Goal: Find specific fact: Find specific fact

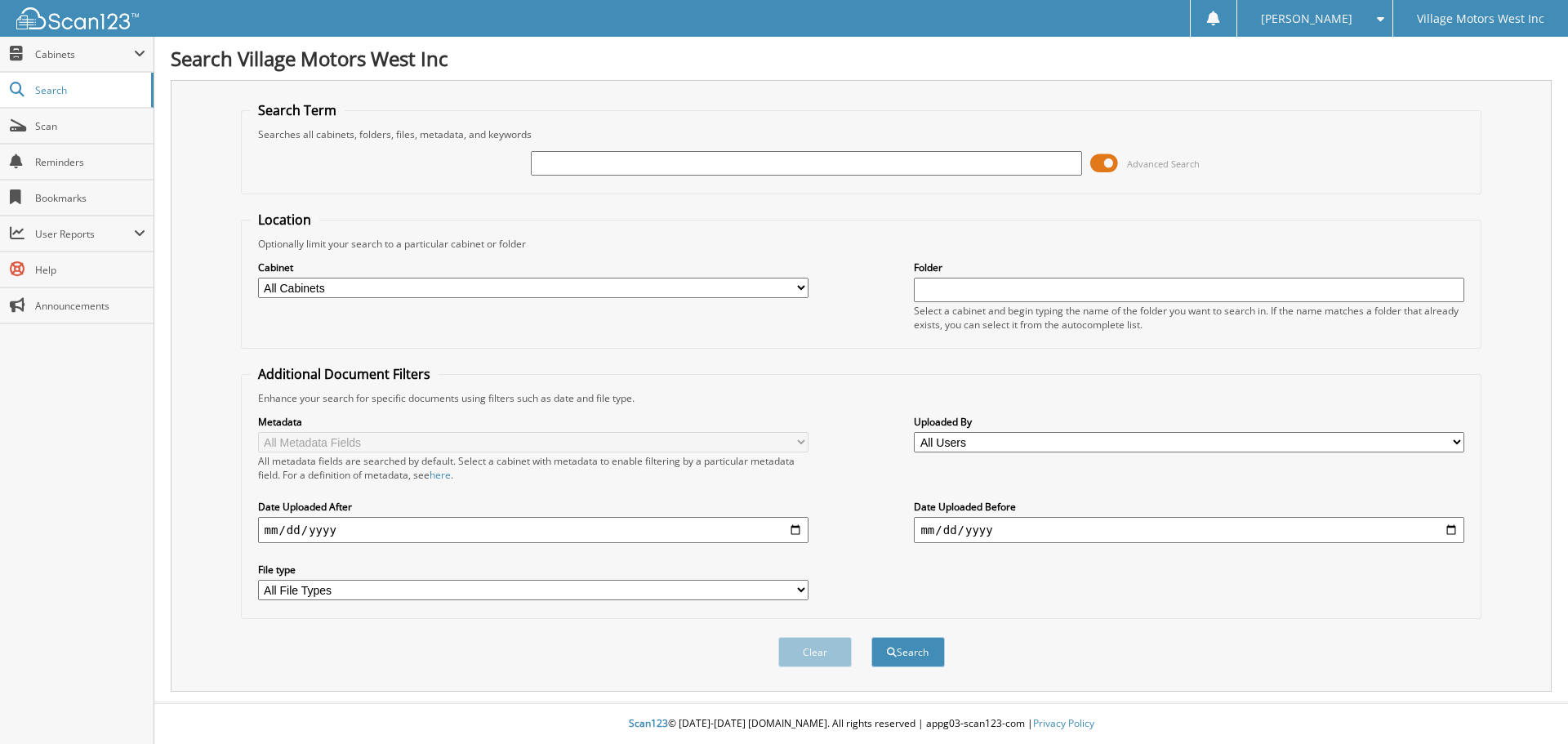
click at [865, 166] on input "text" at bounding box center [806, 163] width 551 height 24
type input "gw314631"
click at [872, 637] on button "Search" at bounding box center [908, 652] width 74 height 30
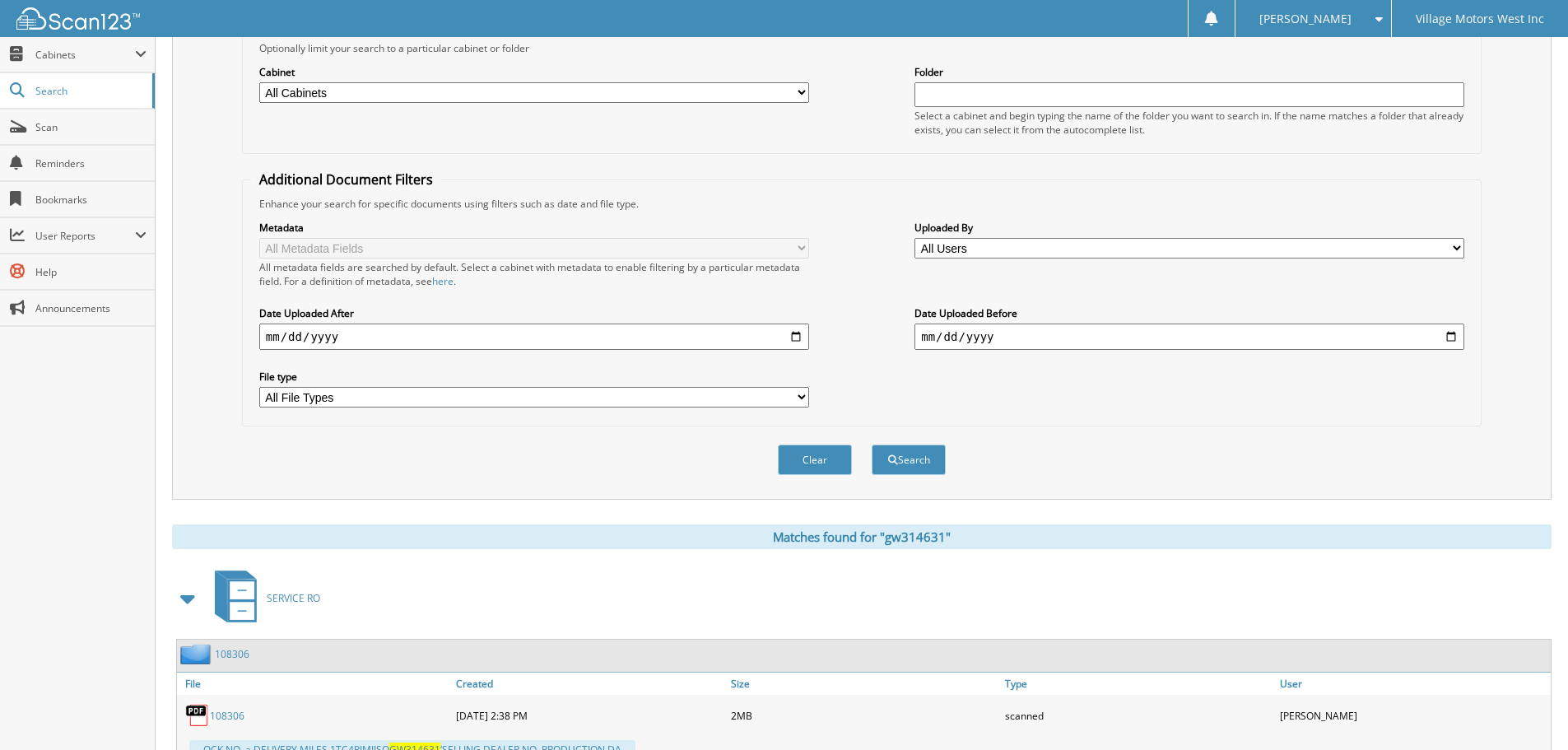
scroll to position [330, 0]
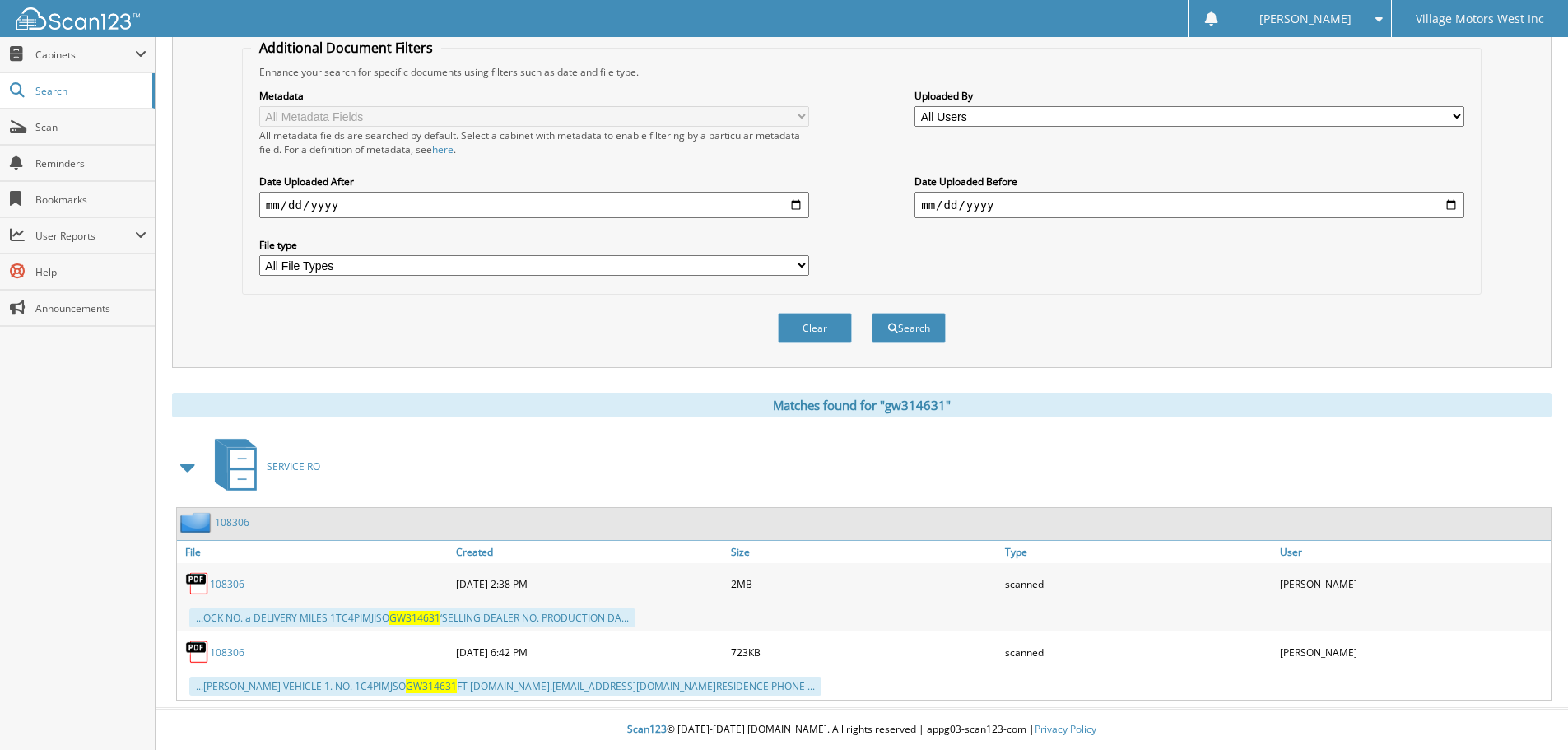
click at [227, 575] on div "108306" at bounding box center [314, 584] width 275 height 33
click at [231, 581] on link "108306" at bounding box center [227, 584] width 35 height 14
